Goal: Task Accomplishment & Management: Use online tool/utility

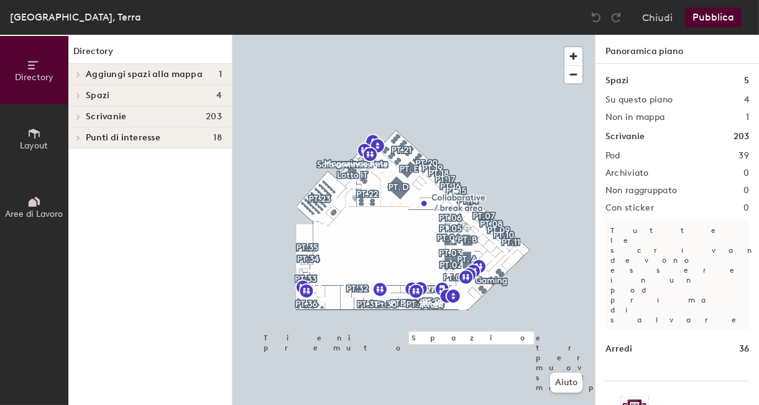
click at [678, 234] on p "Tutte le scrivanie devono essere in un pod prima di salvare" at bounding box center [678, 275] width 144 height 109
click at [75, 75] on span at bounding box center [77, 75] width 11 height 6
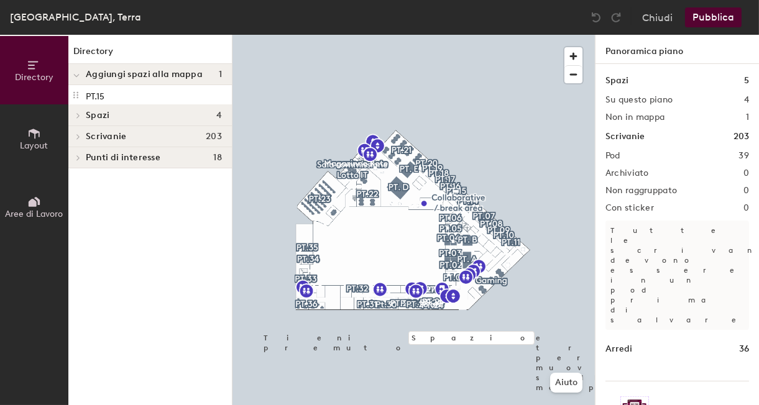
click at [77, 74] on icon at bounding box center [76, 75] width 6 height 5
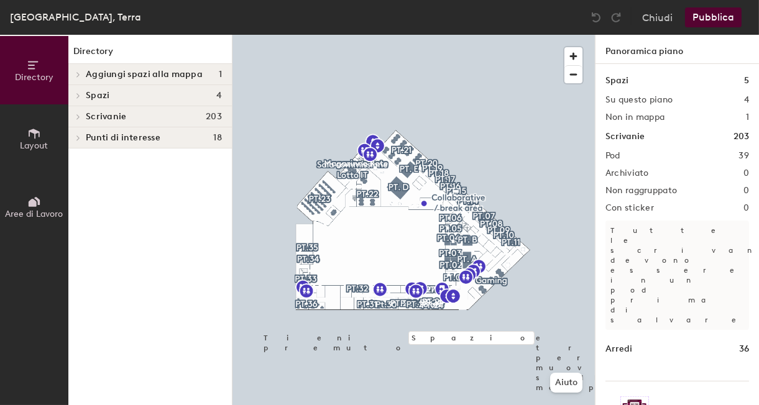
drag, startPoint x: 77, startPoint y: 74, endPoint x: 211, endPoint y: 47, distance: 136.3
click at [211, 47] on h1 "Directory" at bounding box center [150, 54] width 164 height 19
click at [78, 73] on icon at bounding box center [78, 75] width 5 height 6
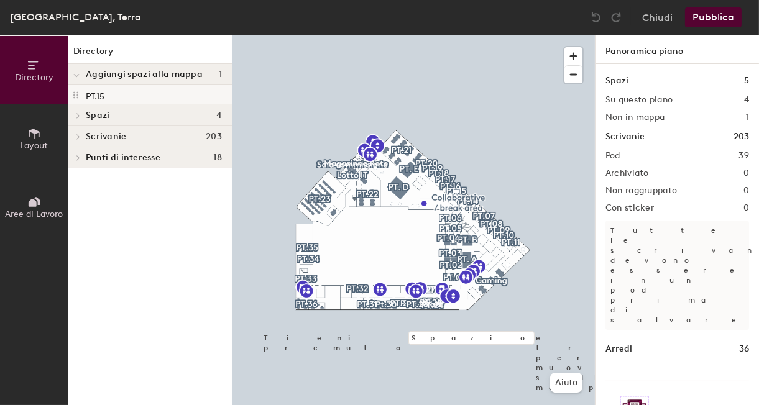
click at [101, 98] on p "PT.15" at bounding box center [95, 95] width 19 height 14
drag, startPoint x: 101, startPoint y: 98, endPoint x: 81, endPoint y: 236, distance: 138.9
click at [81, 236] on div "Directory Aggiungi spazi alla mappa 1 PT.15 Spazi 4 PT. A PT. B PT. D PT. E Scr…" at bounding box center [150, 220] width 164 height 371
click at [77, 117] on icon at bounding box center [78, 115] width 2 height 5
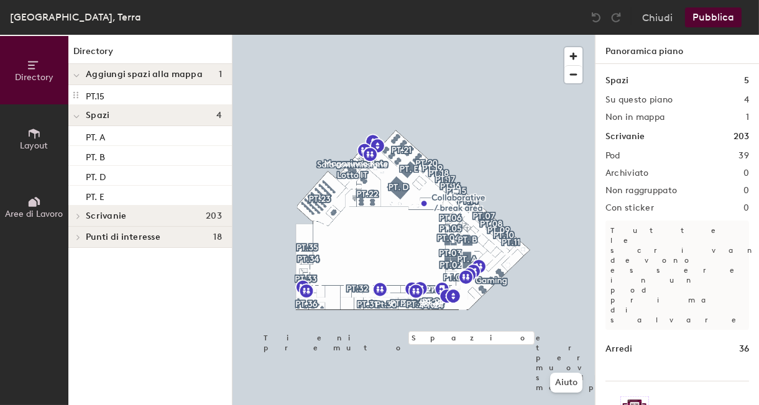
click at [77, 117] on icon at bounding box center [76, 117] width 5 height 2
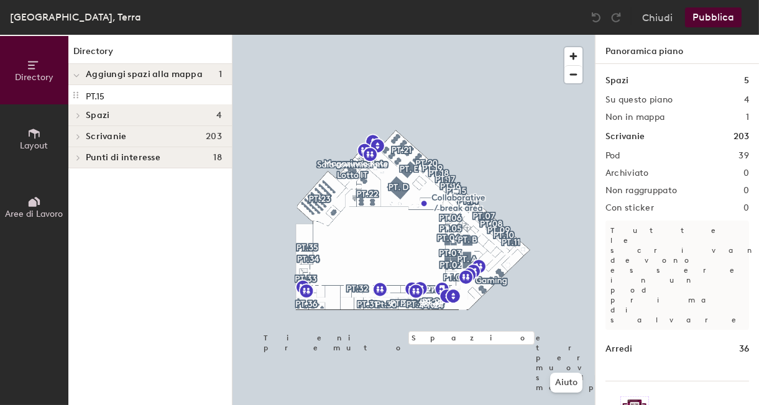
click at [76, 135] on icon at bounding box center [78, 137] width 5 height 6
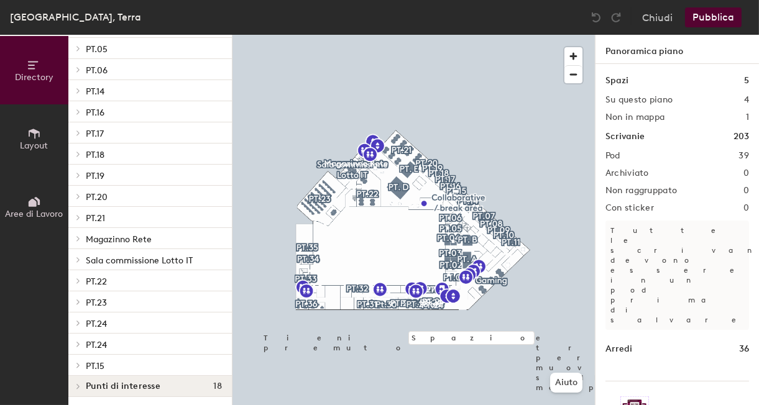
scroll to position [597, 0]
click at [77, 259] on icon at bounding box center [78, 259] width 5 height 6
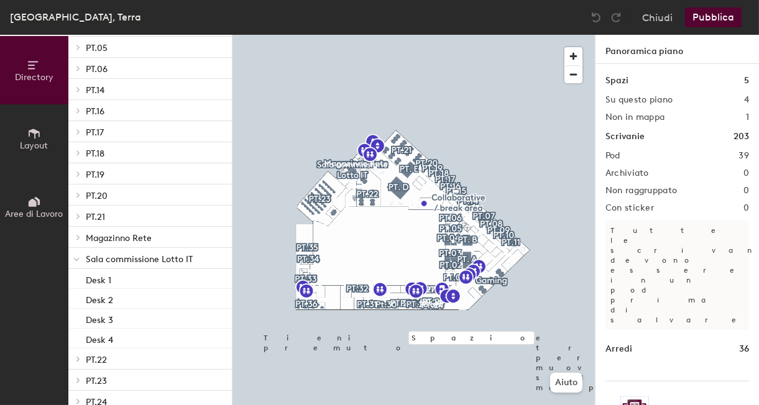
click at [107, 257] on span "Sala commissione Lotto IT" at bounding box center [139, 259] width 107 height 11
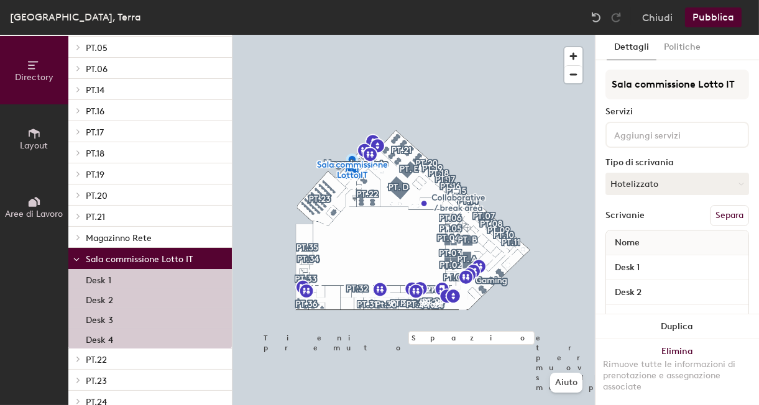
click at [76, 261] on icon at bounding box center [76, 260] width 5 height 2
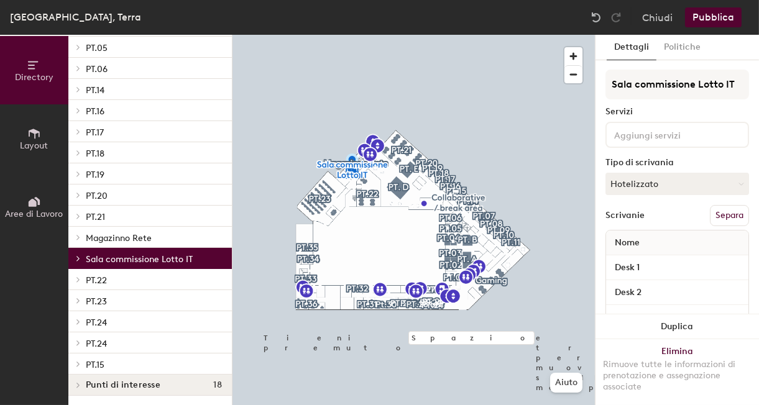
click at [79, 386] on icon at bounding box center [78, 385] width 2 height 5
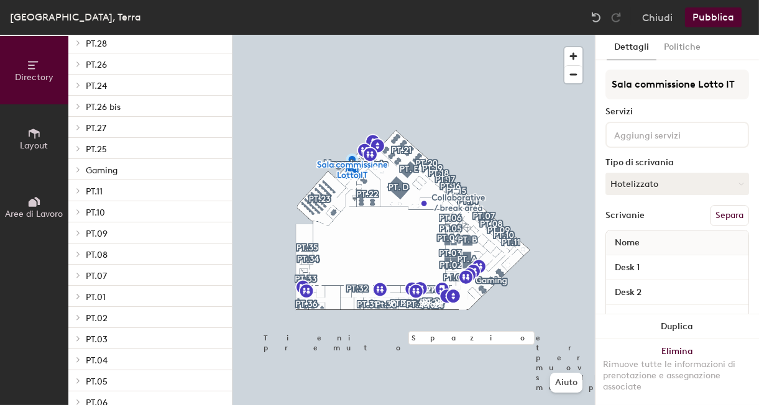
scroll to position [255, 0]
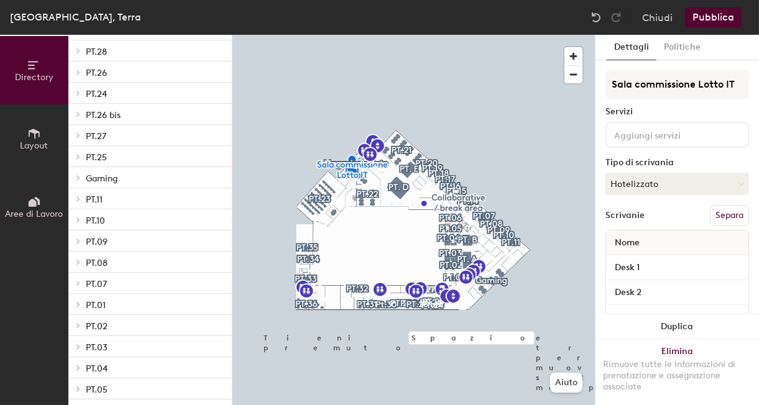
click at [19, 213] on span "Aree di Lavoro" at bounding box center [35, 214] width 58 height 11
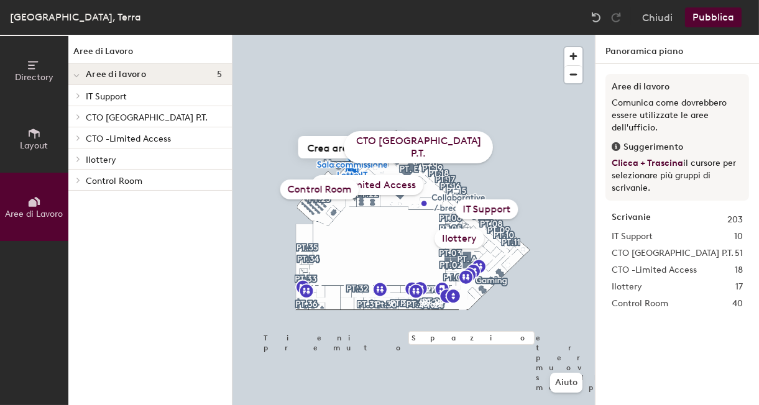
scroll to position [0, 0]
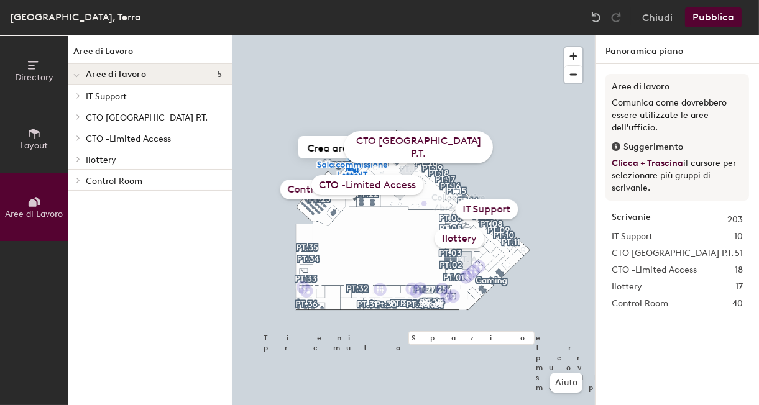
click at [43, 209] on span "Aree di Lavoro" at bounding box center [35, 214] width 58 height 11
click at [574, 60] on span "button" at bounding box center [574, 56] width 18 height 18
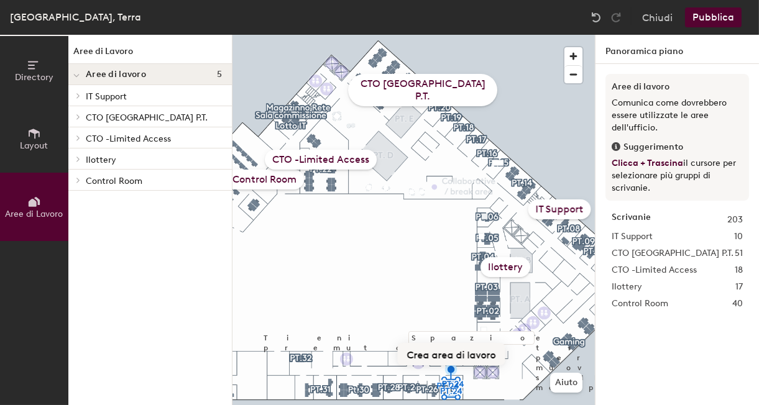
click at [455, 358] on button "Crea area di lavoro" at bounding box center [452, 354] width 108 height 22
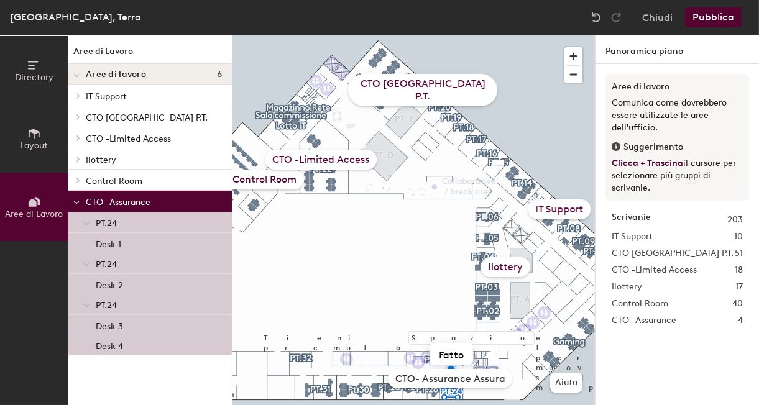
scroll to position [0, 80]
click at [451, 379] on input "CTO- Assurance Assurance e checkpoint" at bounding box center [450, 378] width 124 height 19
type input "CTO- Assurance e Checkpoint Group"
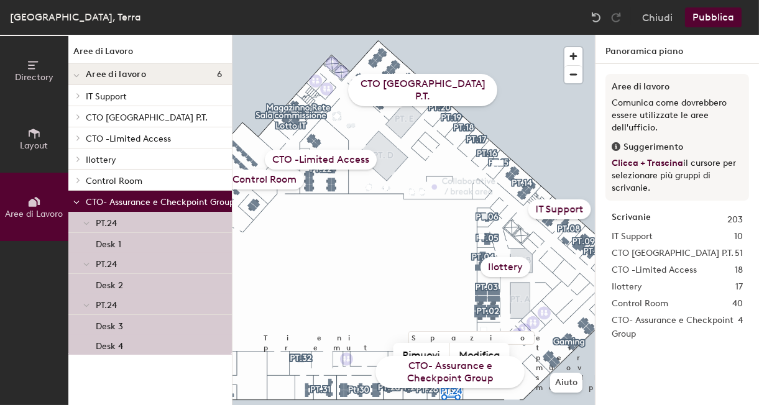
click at [656, 254] on span "CTO Italy_ P.T." at bounding box center [673, 254] width 122 height 14
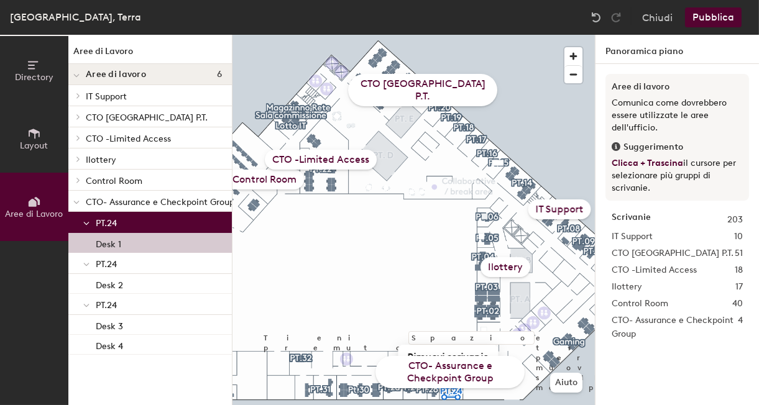
click at [117, 245] on p "Desk 1" at bounding box center [108, 243] width 25 height 14
click at [78, 162] on div at bounding box center [76, 159] width 16 height 21
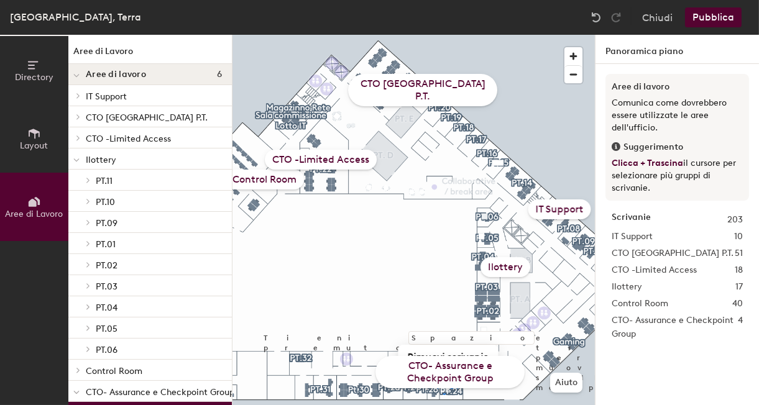
click at [504, 269] on div "Ilottery" at bounding box center [506, 267] width 50 height 20
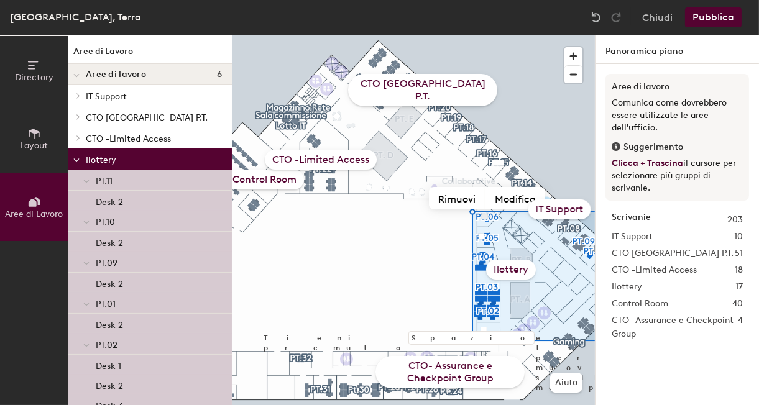
click at [512, 269] on div "Ilottery" at bounding box center [511, 270] width 50 height 20
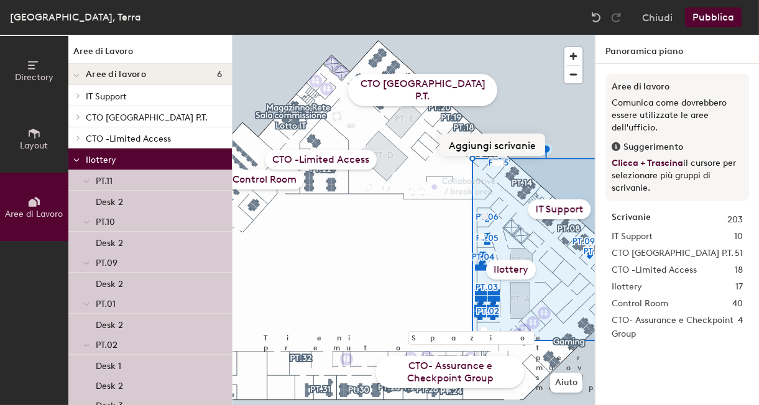
click at [496, 143] on button "Aggiungi scrivanie" at bounding box center [493, 145] width 106 height 22
click at [706, 13] on button "Pubblica" at bounding box center [713, 17] width 57 height 20
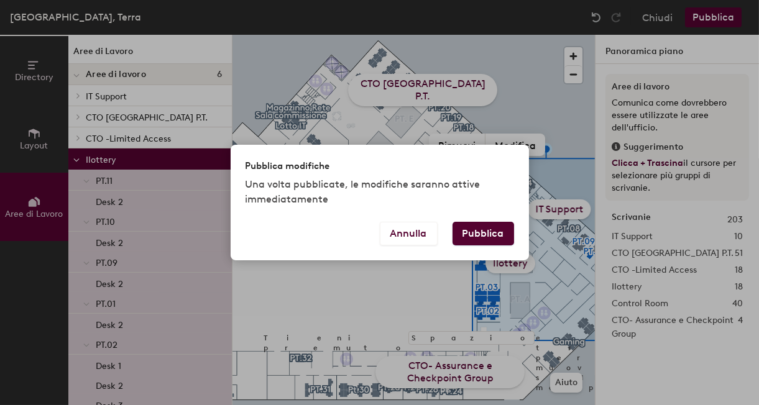
click at [487, 239] on button "Pubblica" at bounding box center [484, 234] width 62 height 24
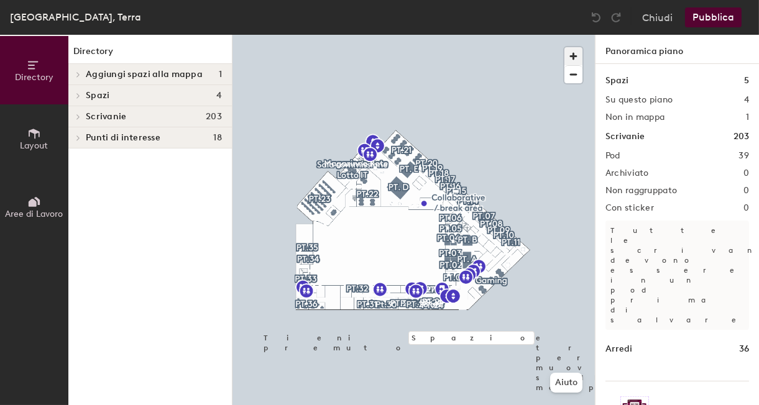
click at [576, 55] on span "button" at bounding box center [574, 56] width 18 height 18
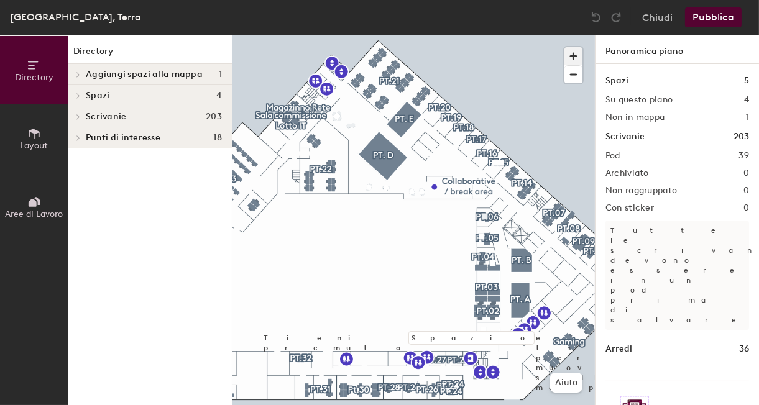
click at [576, 55] on span "button" at bounding box center [574, 56] width 18 height 18
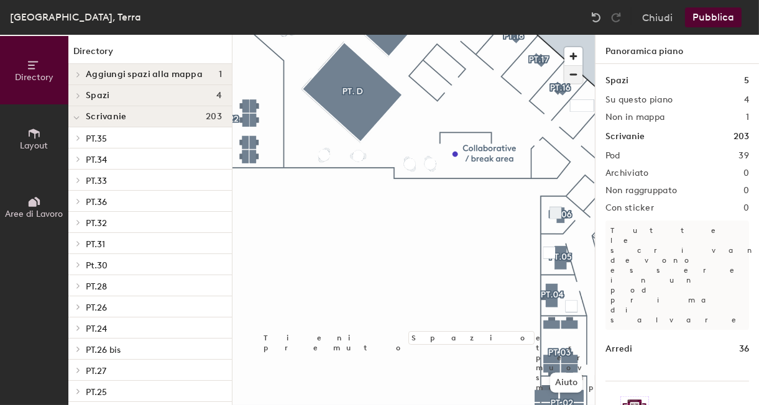
click at [571, 76] on span "button" at bounding box center [574, 74] width 18 height 17
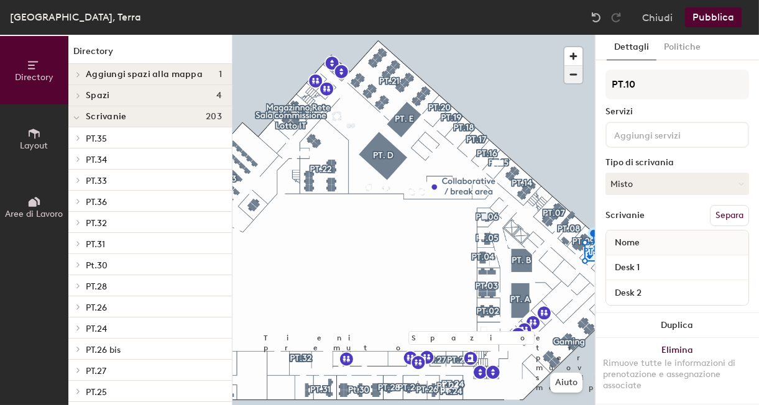
click at [577, 72] on span "button" at bounding box center [574, 74] width 18 height 17
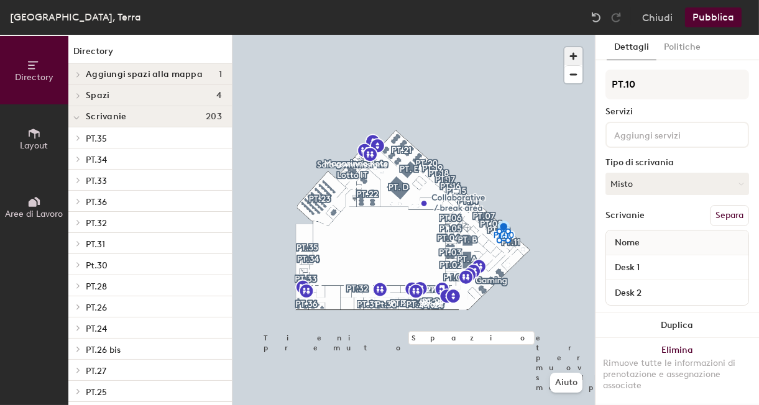
click at [579, 51] on span "button" at bounding box center [574, 56] width 18 height 18
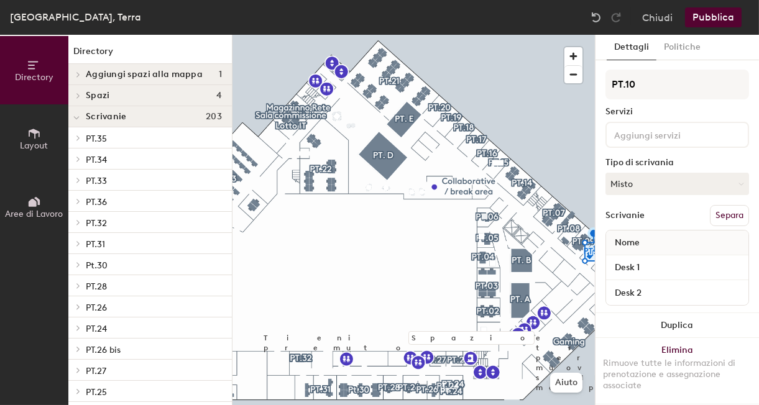
click at [711, 22] on button "Pubblica" at bounding box center [713, 17] width 57 height 20
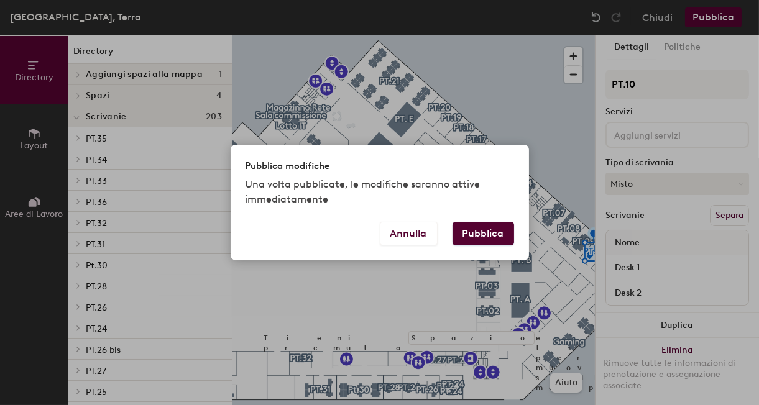
click at [496, 236] on button "Pubblica" at bounding box center [484, 234] width 62 height 24
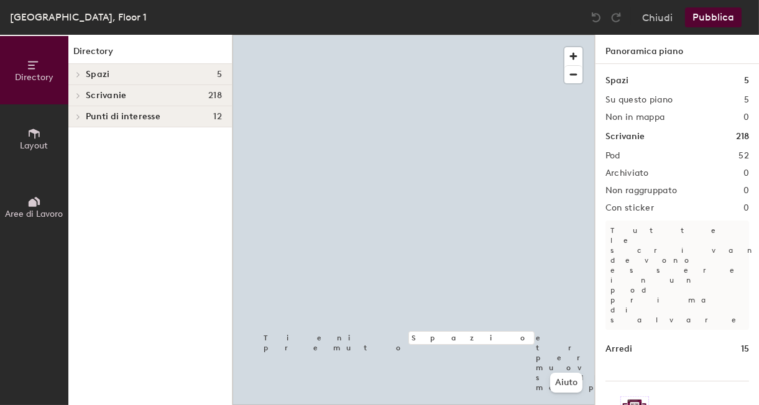
click at [42, 211] on span "Aree di Lavoro" at bounding box center [35, 214] width 58 height 11
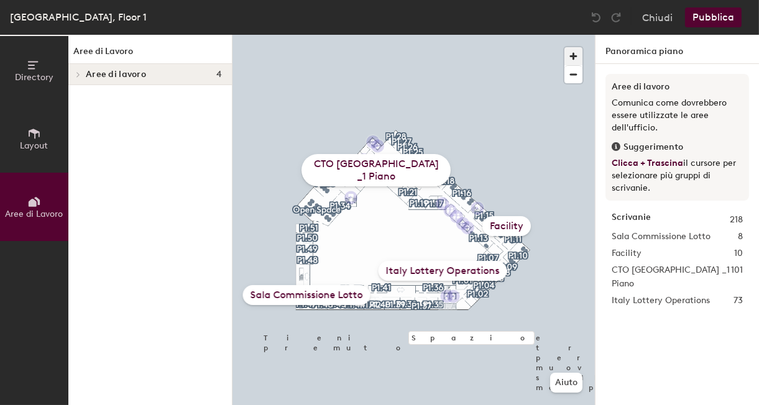
click at [571, 57] on span "button" at bounding box center [574, 56] width 18 height 18
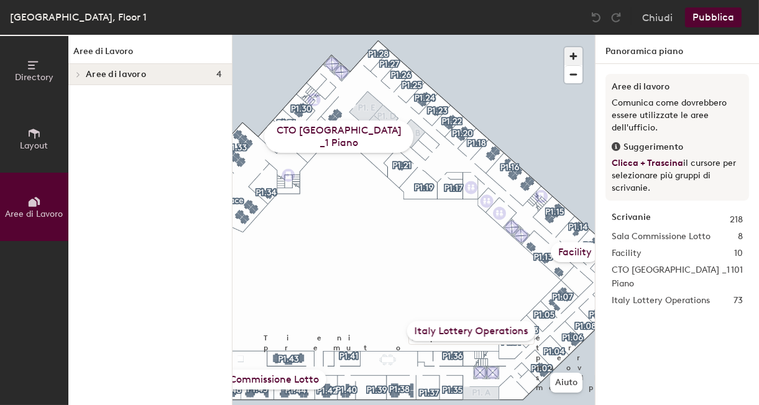
click at [571, 57] on span "button" at bounding box center [574, 56] width 18 height 18
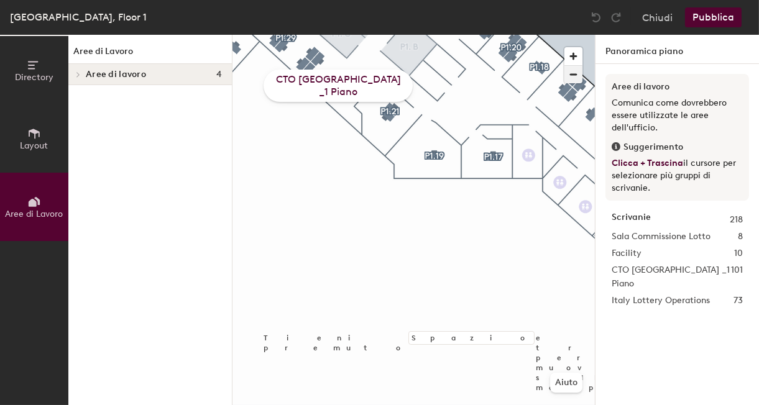
click at [567, 78] on span "button" at bounding box center [574, 74] width 18 height 17
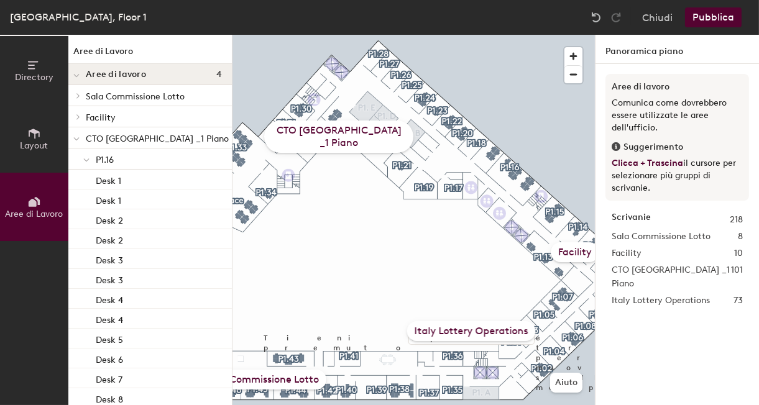
click at [81, 158] on div at bounding box center [86, 159] width 16 height 21
click at [81, 158] on div at bounding box center [88, 159] width 14 height 6
click at [81, 158] on div at bounding box center [86, 159] width 16 height 21
click at [349, 145] on div "CTO Italy _1 Piano" at bounding box center [338, 137] width 149 height 32
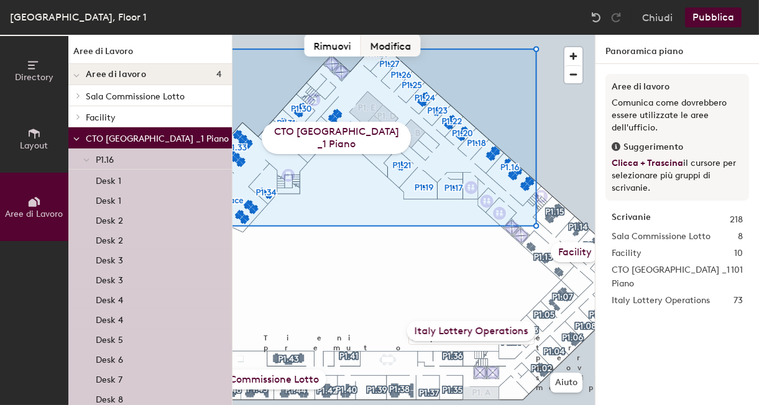
click at [381, 48] on button "Modifica" at bounding box center [391, 45] width 60 height 22
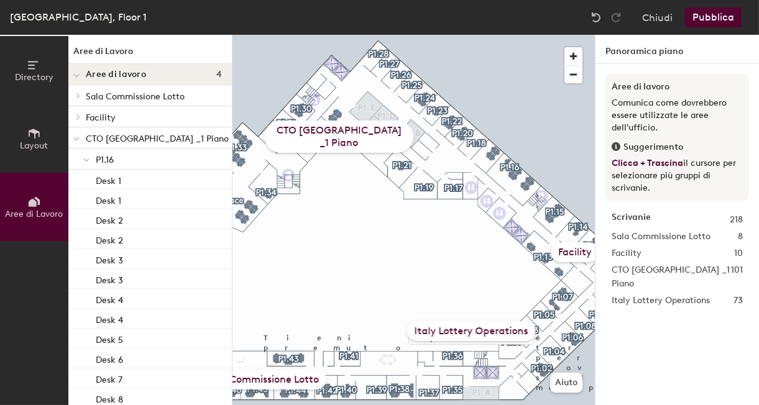
click at [322, 139] on div "CTO Italy _1 Piano" at bounding box center [338, 137] width 149 height 32
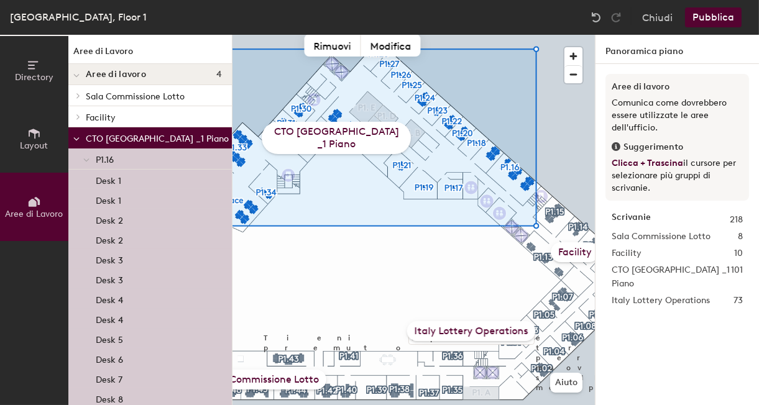
drag, startPoint x: 295, startPoint y: 142, endPoint x: 324, endPoint y: 142, distance: 28.6
click at [324, 142] on div "CTO Italy _1 Piano" at bounding box center [336, 138] width 149 height 32
click at [383, 44] on button "Modifica" at bounding box center [391, 45] width 60 height 22
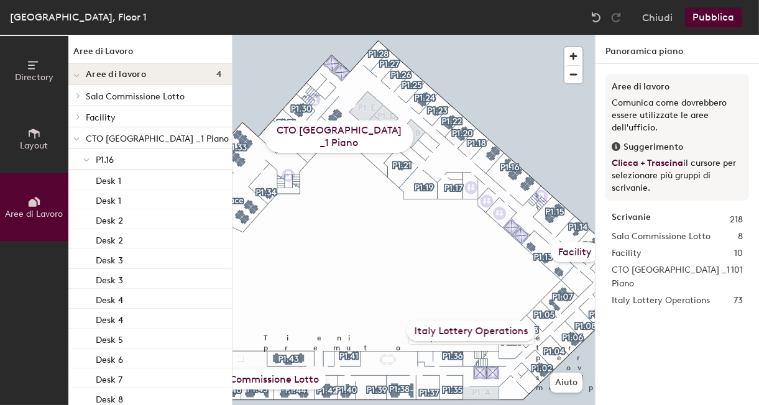
click at [328, 147] on div "CTO Italy _1 Piano" at bounding box center [338, 137] width 149 height 32
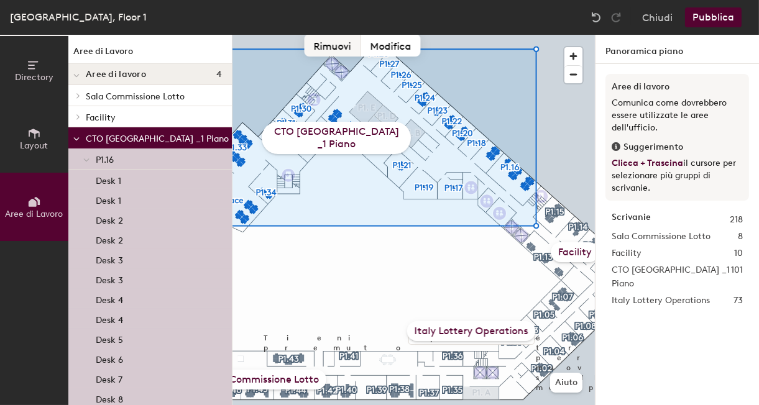
click at [333, 46] on button "Rimuovi" at bounding box center [333, 45] width 57 height 22
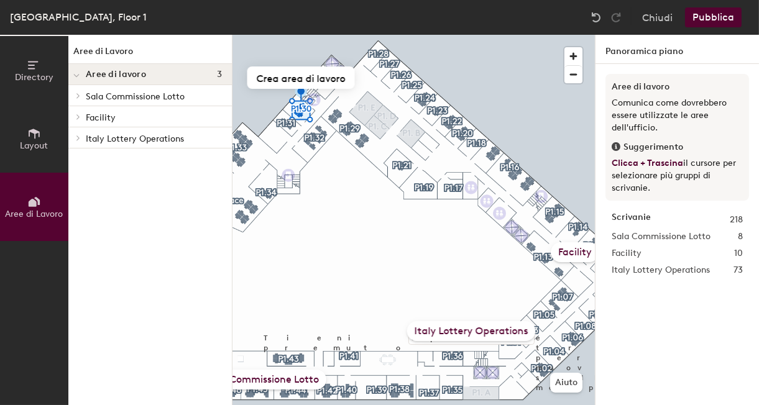
click at [48, 193] on button "Aree di Lavoro" at bounding box center [34, 207] width 68 height 68
click at [302, 80] on button "Crea area di lavoro" at bounding box center [294, 78] width 108 height 22
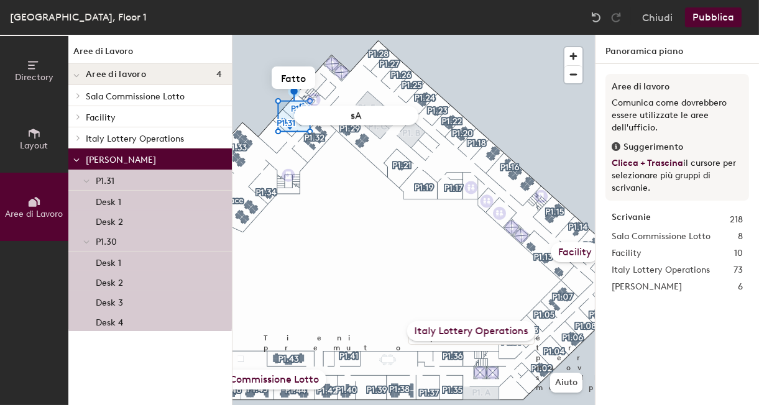
type input "s"
type input "c"
click at [376, 116] on input "CTO - Sale test" at bounding box center [356, 115] width 124 height 19
type input "CTO - Sale Test"
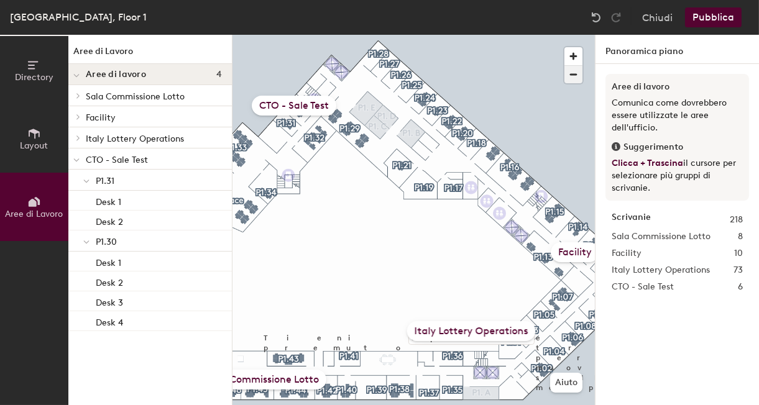
click at [570, 73] on span "button" at bounding box center [574, 74] width 18 height 17
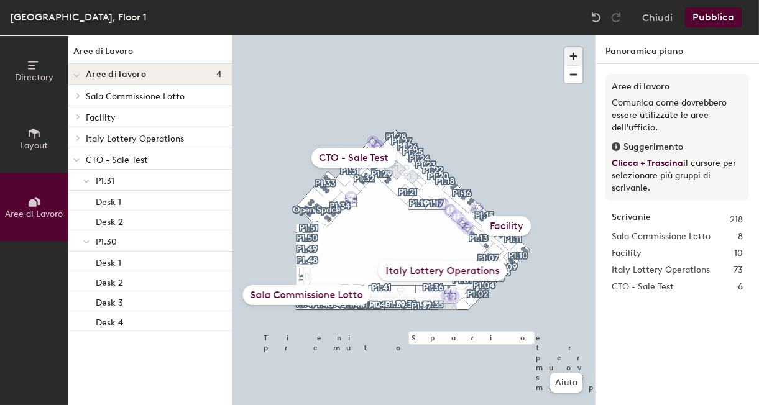
click at [573, 59] on span "button" at bounding box center [574, 56] width 18 height 18
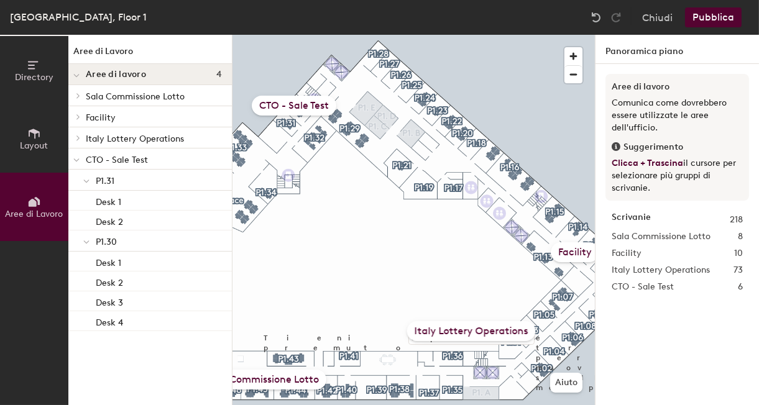
click at [723, 14] on button "Pubblica" at bounding box center [713, 17] width 57 height 20
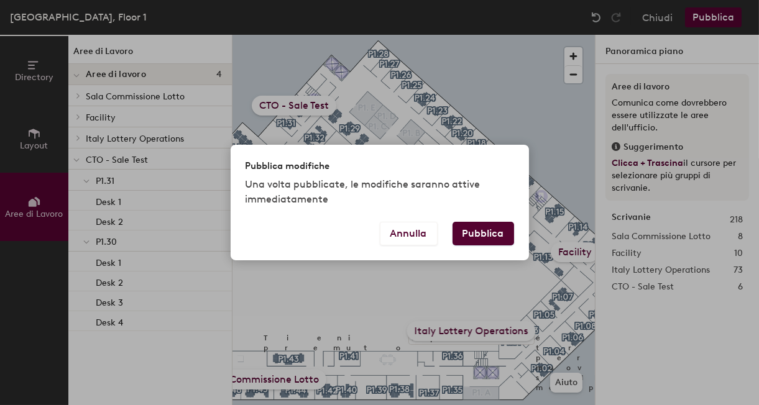
click at [488, 231] on button "Pubblica" at bounding box center [484, 234] width 62 height 24
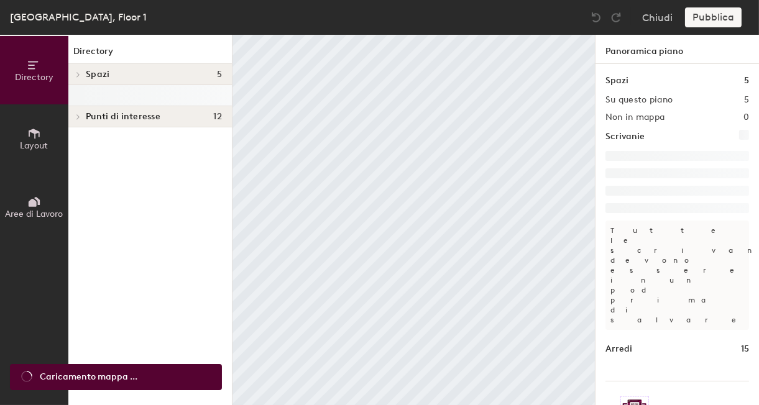
click at [20, 213] on span "Aree di Lavoro" at bounding box center [35, 214] width 58 height 11
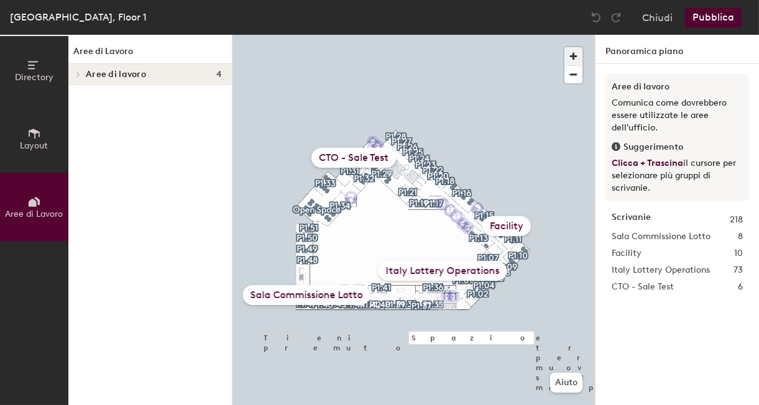
click at [575, 57] on span "button" at bounding box center [574, 56] width 18 height 18
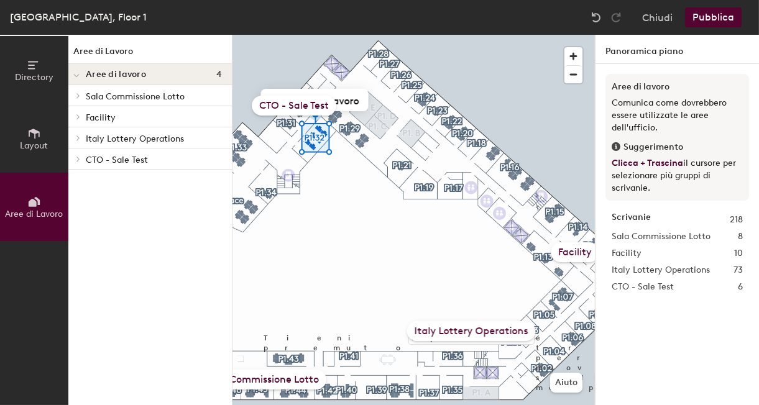
click at [307, 106] on div "CTO - Sale Test" at bounding box center [294, 106] width 85 height 20
click at [345, 99] on button "Crea area di lavoro" at bounding box center [315, 100] width 108 height 22
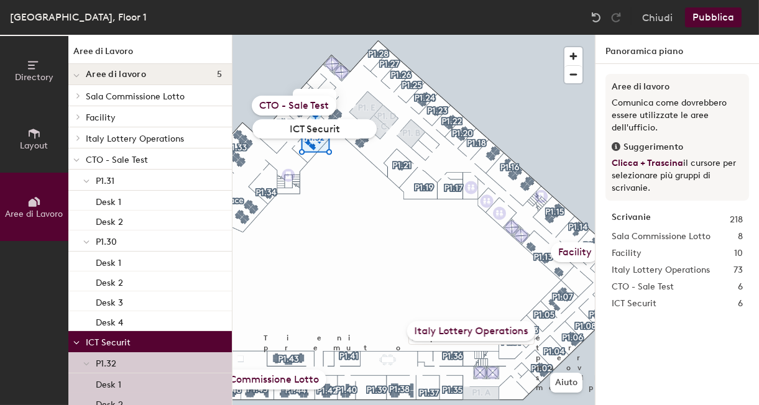
type input "ICT Security"
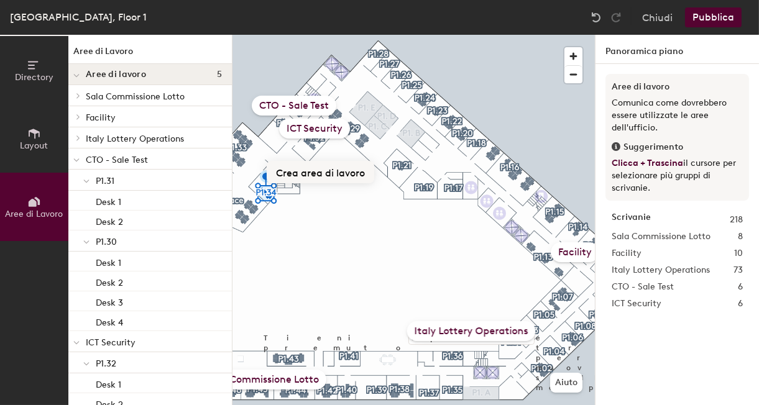
click at [299, 172] on button "Crea area di lavoro" at bounding box center [321, 172] width 108 height 22
type input "People Apps"
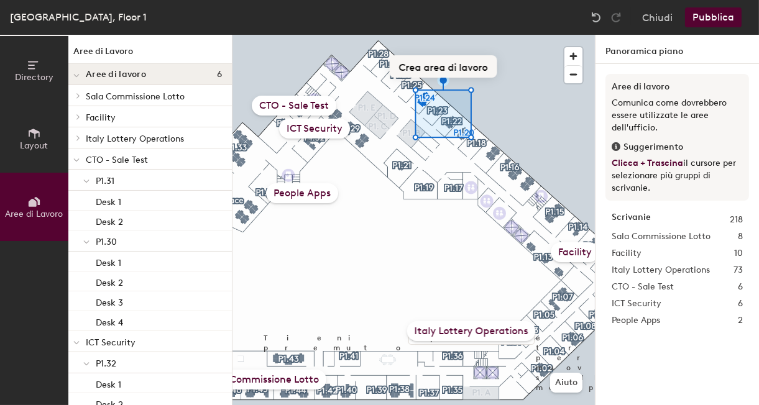
click at [448, 67] on button "Crea area di lavoro" at bounding box center [444, 66] width 108 height 22
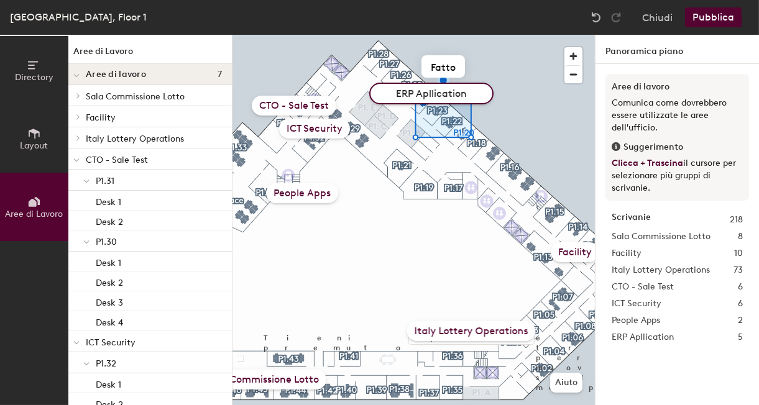
click at [430, 93] on input "ERP Apllication" at bounding box center [431, 94] width 124 height 22
type input "ERP Application"
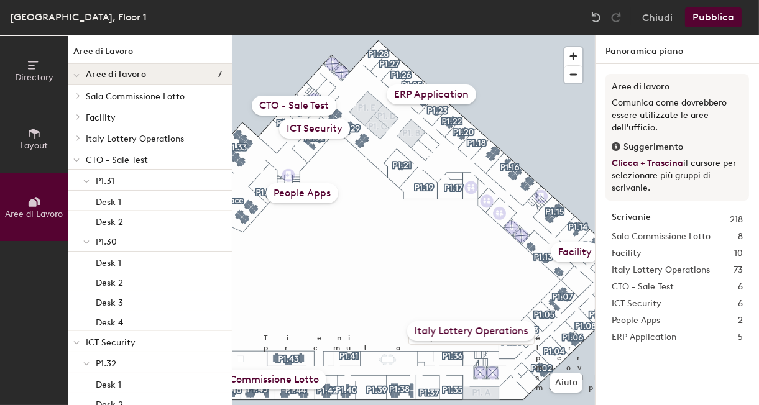
click at [446, 95] on div "ERP Application" at bounding box center [432, 95] width 90 height 20
click at [643, 336] on span "ERP Application" at bounding box center [644, 338] width 65 height 14
click at [627, 346] on div "Scrivanie 218 Sala Commissione Lotto 8 Facility 10 Italy Lottery Operations 73 …" at bounding box center [678, 280] width 144 height 147
click at [629, 336] on span "ERP Application" at bounding box center [644, 338] width 65 height 14
click at [429, 95] on div "ERP Application" at bounding box center [432, 95] width 90 height 20
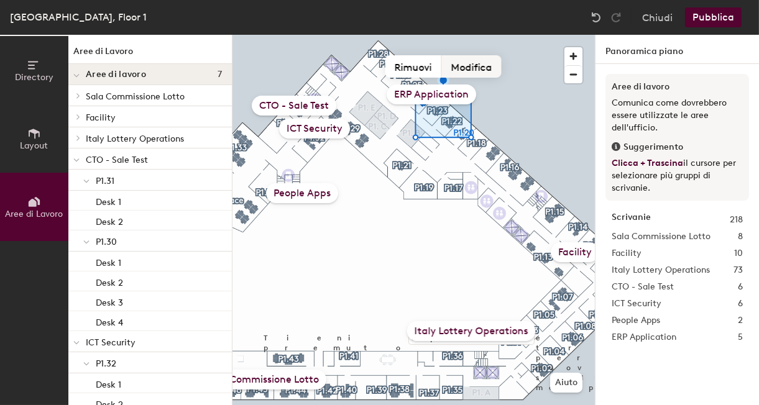
click at [464, 67] on button "Modifica" at bounding box center [472, 66] width 60 height 22
click at [442, 94] on div "ERP Application" at bounding box center [432, 95] width 90 height 20
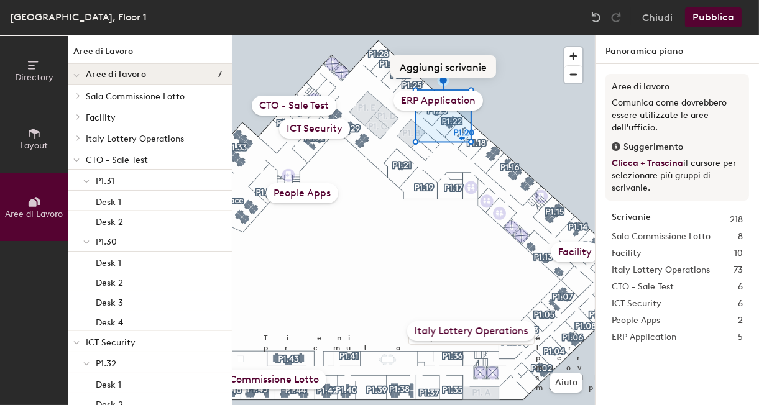
click at [446, 65] on button "Aggiungi scrivanie" at bounding box center [444, 66] width 106 height 22
click at [443, 70] on button "Aggiungi scrivanie" at bounding box center [444, 66] width 106 height 22
click at [459, 69] on button "Aggiungi scrivanie" at bounding box center [444, 66] width 106 height 22
click at [451, 104] on div "ERP Application" at bounding box center [442, 105] width 90 height 20
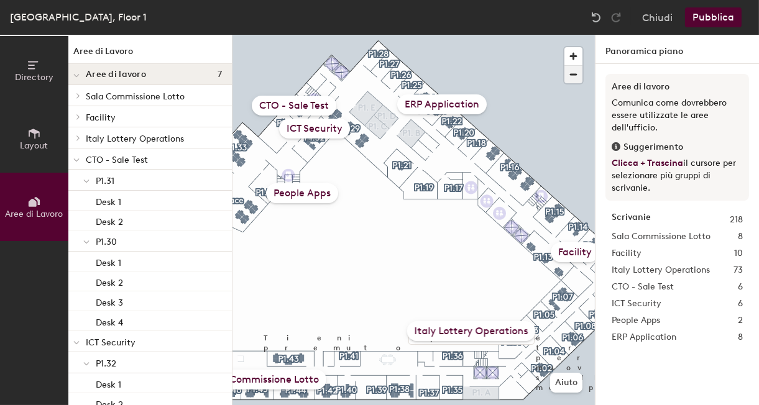
click at [572, 80] on span "button" at bounding box center [574, 74] width 18 height 17
click at [46, 205] on button "Aree di Lavoro" at bounding box center [34, 207] width 68 height 68
click at [573, 72] on span "button" at bounding box center [574, 74] width 18 height 17
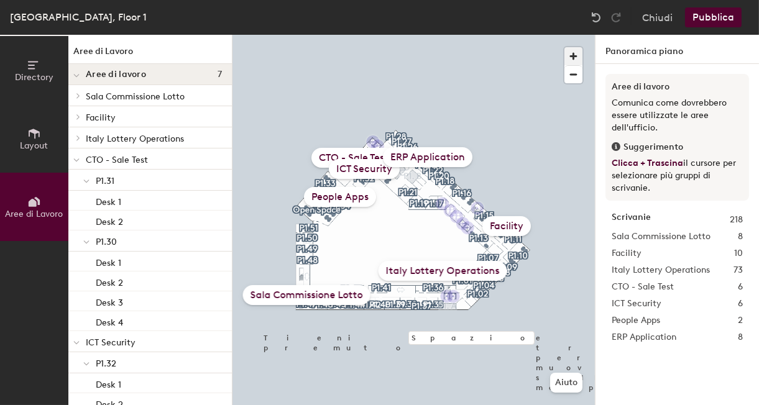
click at [572, 50] on span "button" at bounding box center [574, 56] width 18 height 18
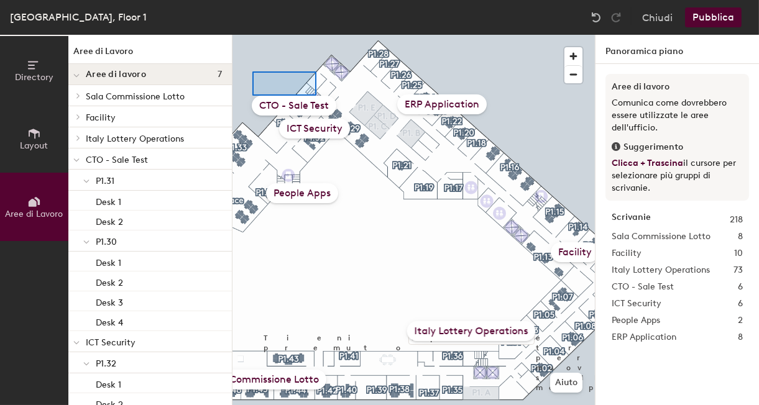
click at [315, 35] on div at bounding box center [414, 35] width 363 height 0
click at [242, 35] on div at bounding box center [414, 35] width 363 height 0
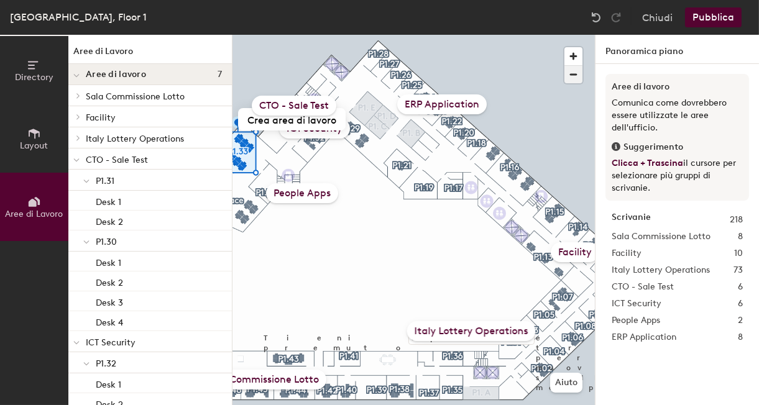
click at [572, 75] on span "button" at bounding box center [574, 74] width 18 height 17
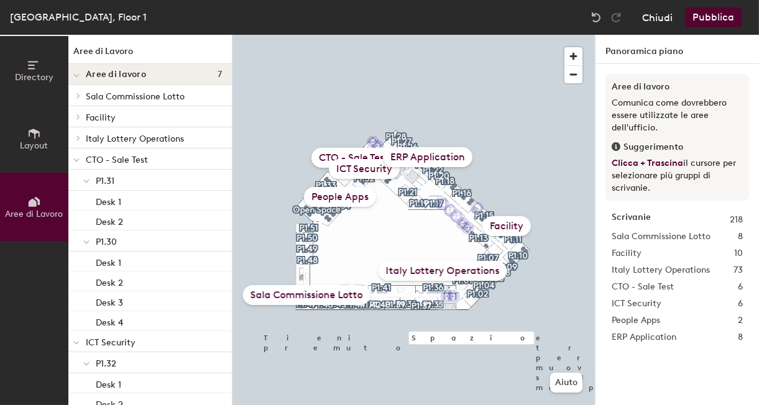
click at [662, 17] on button "Chiudi" at bounding box center [657, 17] width 30 height 20
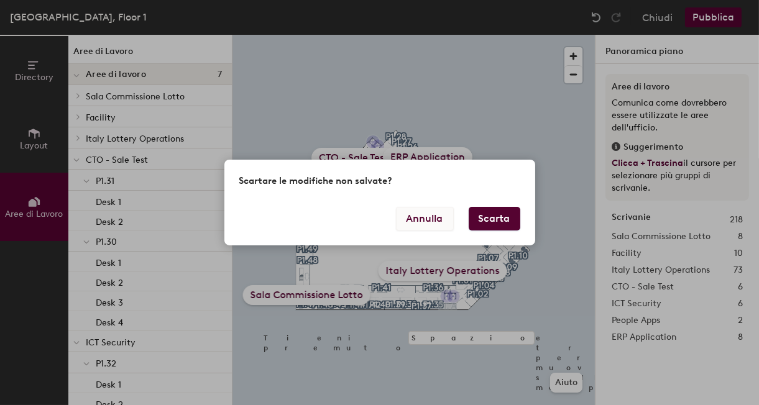
click at [432, 224] on button "Annulla" at bounding box center [425, 219] width 58 height 24
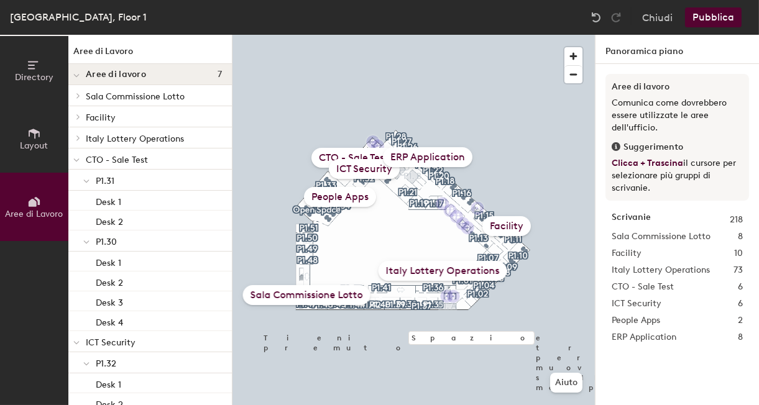
click at [732, 18] on button "Pubblica" at bounding box center [713, 17] width 57 height 20
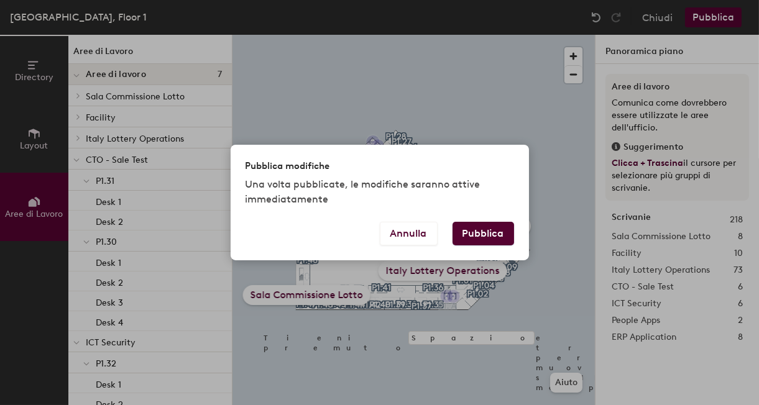
click at [474, 243] on button "Pubblica" at bounding box center [484, 234] width 62 height 24
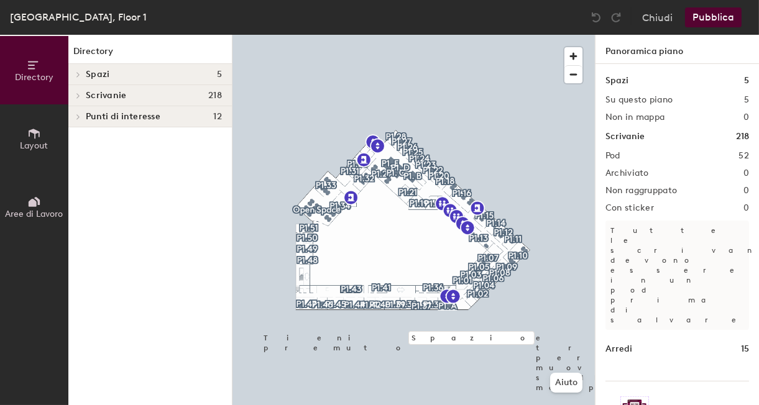
click at [19, 206] on button "Aree di Lavoro" at bounding box center [34, 207] width 68 height 68
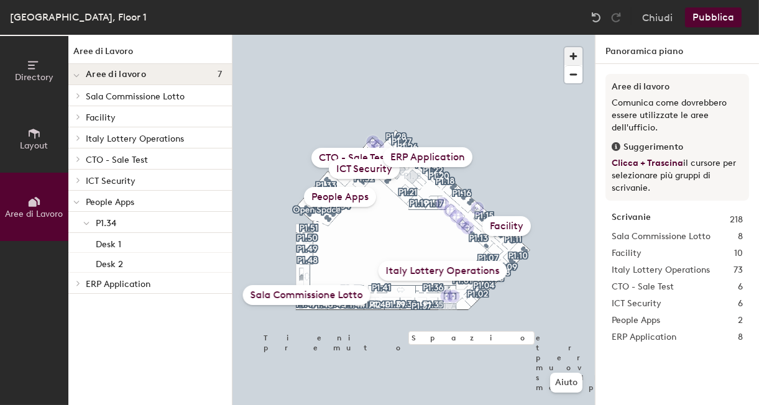
click at [577, 55] on span "button" at bounding box center [574, 56] width 18 height 18
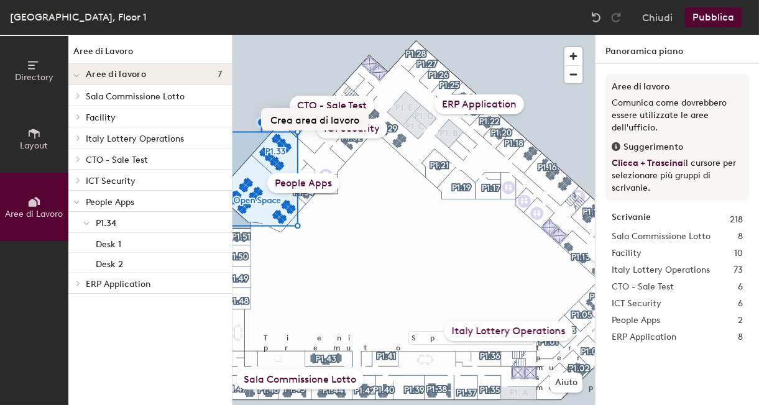
click at [305, 121] on button "Crea area di lavoro" at bounding box center [315, 119] width 108 height 22
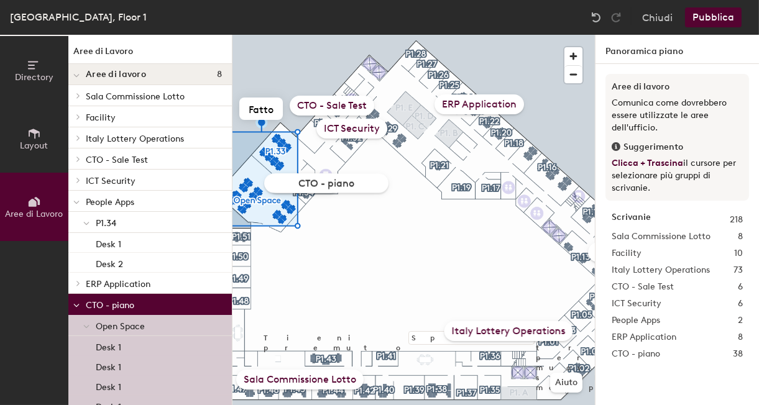
type input "CTO - piano 1"
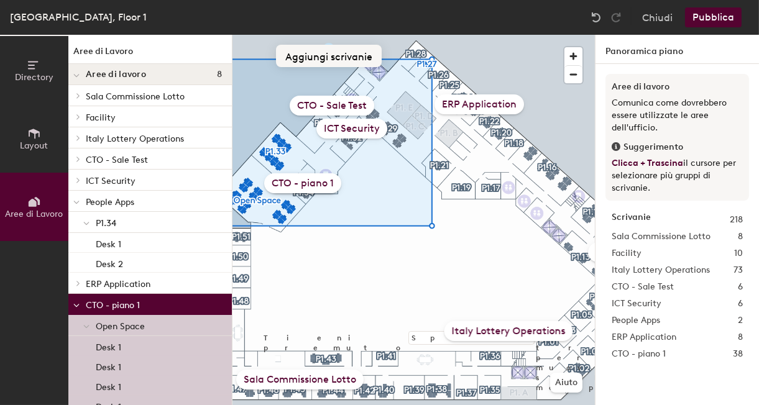
click at [331, 57] on button "Aggiungi scrivanie" at bounding box center [329, 56] width 106 height 22
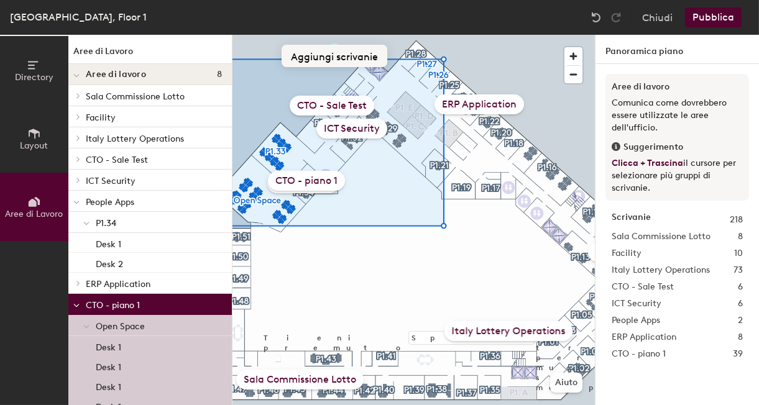
click at [330, 58] on button "Aggiungi scrivanie" at bounding box center [335, 56] width 106 height 22
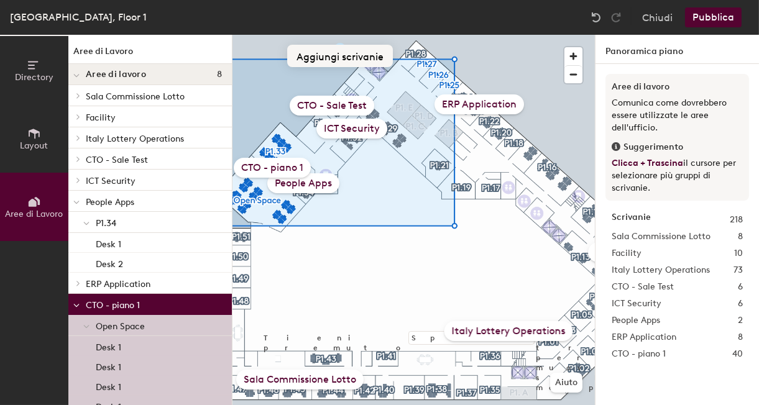
click at [353, 62] on button "Aggiungi scrivanie" at bounding box center [340, 56] width 106 height 22
click at [386, 132] on div "ICT Security" at bounding box center [352, 129] width 71 height 20
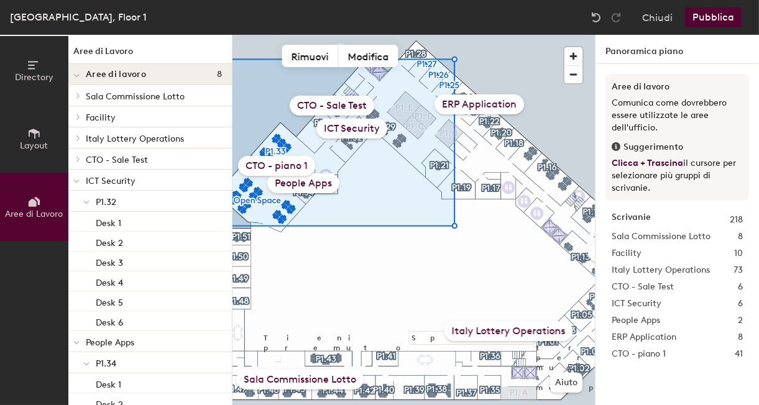
click at [267, 167] on div "CTO - piano 1" at bounding box center [276, 166] width 77 height 20
click at [379, 59] on button "Modifica" at bounding box center [369, 56] width 60 height 22
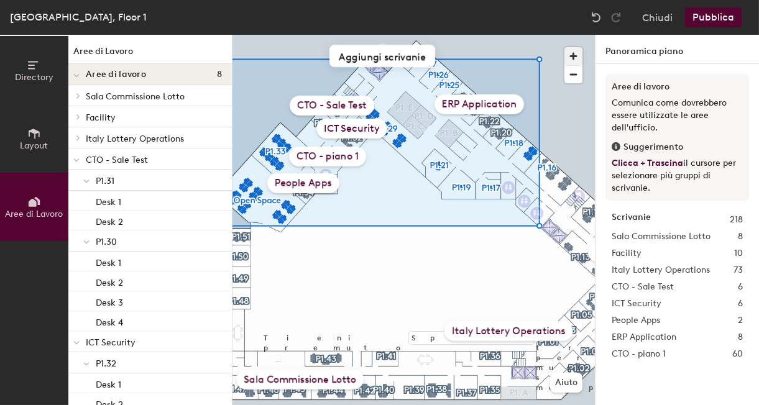
click at [575, 53] on span "button" at bounding box center [574, 56] width 18 height 18
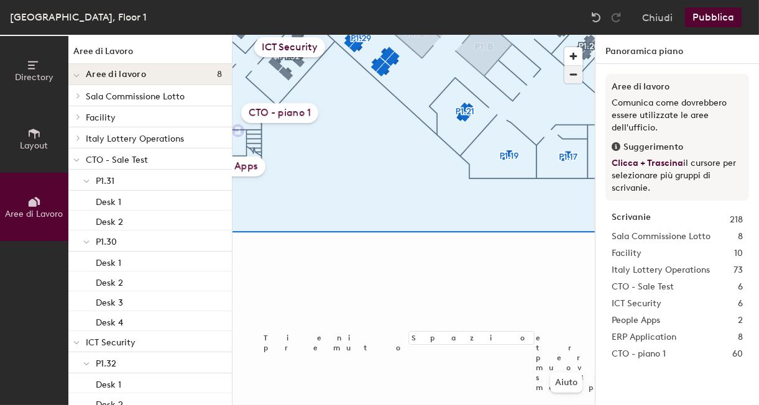
click at [575, 73] on span "button" at bounding box center [574, 74] width 18 height 17
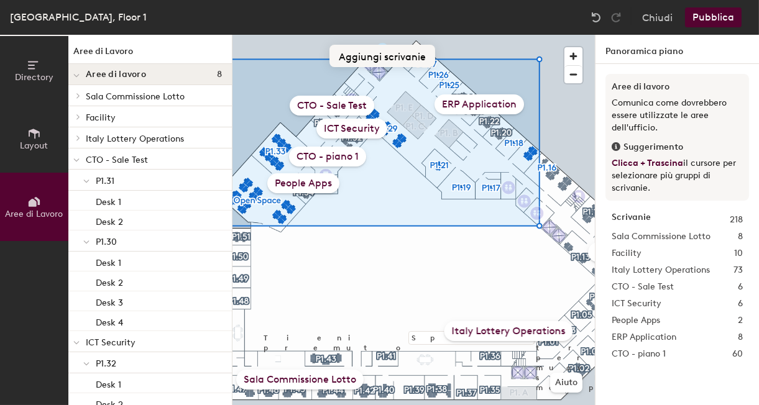
click at [412, 60] on button "Aggiungi scrivanie" at bounding box center [383, 56] width 106 height 22
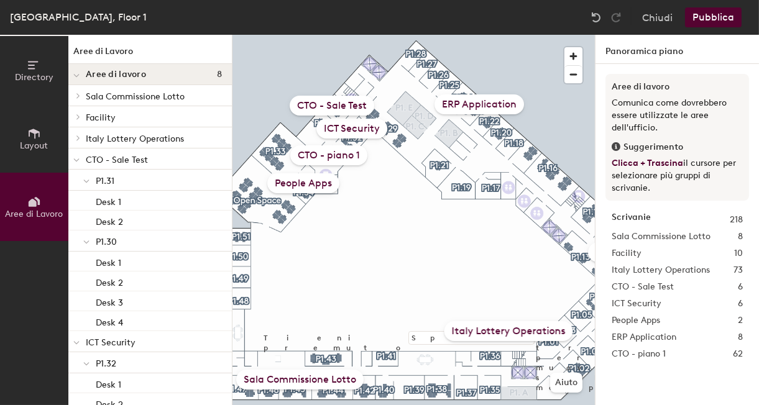
click at [720, 22] on button "Pubblica" at bounding box center [713, 17] width 57 height 20
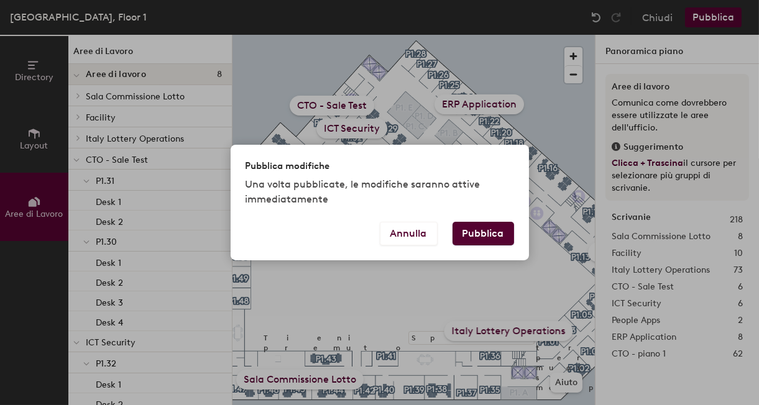
click at [495, 238] on button "Pubblica" at bounding box center [484, 234] width 62 height 24
